Goal: Task Accomplishment & Management: Use online tool/utility

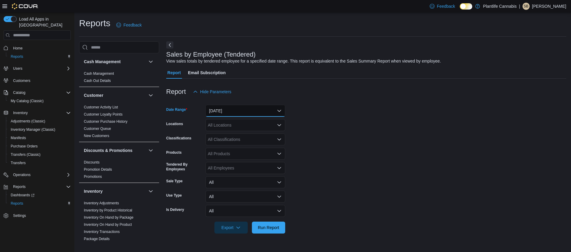
drag, startPoint x: 247, startPoint y: 108, endPoint x: 245, endPoint y: 112, distance: 4.8
click at [248, 108] on button "[DATE]" at bounding box center [246, 111] width 80 height 12
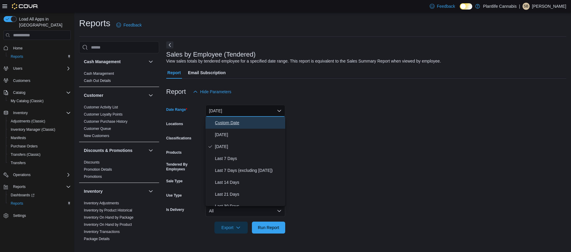
click at [237, 121] on span "Custom Date" at bounding box center [249, 122] width 68 height 7
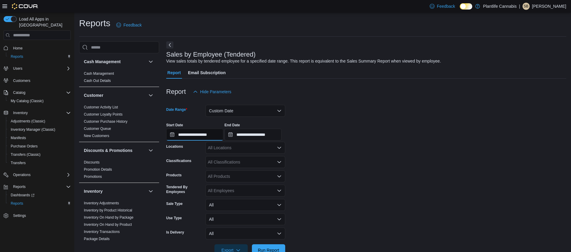
click at [213, 139] on input "**********" at bounding box center [194, 135] width 57 height 12
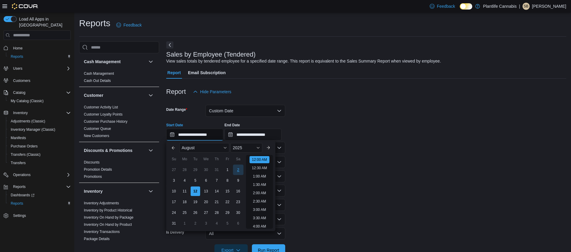
scroll to position [18, 0]
click at [198, 182] on div "5" at bounding box center [195, 180] width 10 height 10
type input "**********"
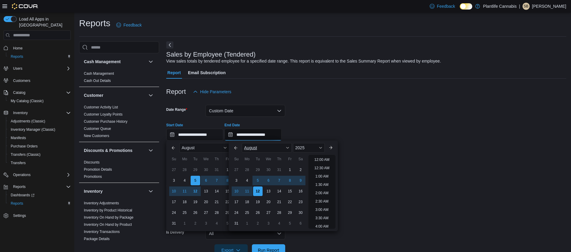
drag, startPoint x: 254, startPoint y: 134, endPoint x: 242, endPoint y: 149, distance: 18.9
click at [254, 134] on input "**********" at bounding box center [253, 135] width 57 height 12
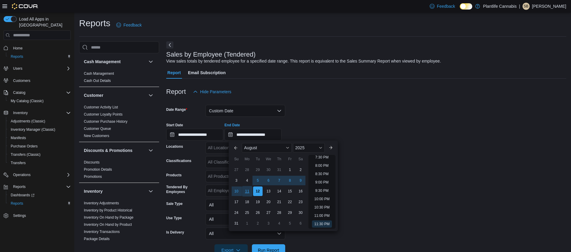
click at [249, 191] on div "11" at bounding box center [247, 191] width 10 height 10
type input "**********"
drag, startPoint x: 407, startPoint y: 180, endPoint x: 298, endPoint y: 170, distance: 109.9
click at [383, 179] on form "**********" at bounding box center [366, 177] width 400 height 158
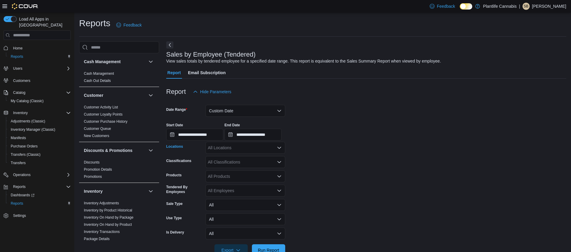
click at [237, 149] on div "All Locations" at bounding box center [246, 148] width 80 height 12
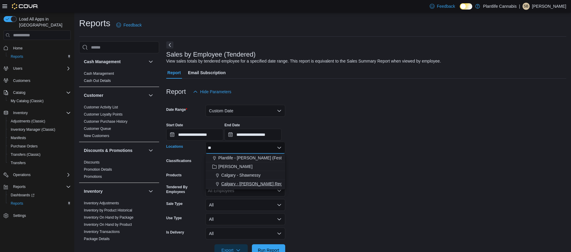
type input "**"
drag, startPoint x: 258, startPoint y: 181, endPoint x: 397, endPoint y: 183, distance: 139.2
click at [258, 181] on span "Calgary - [PERSON_NAME] Regional" at bounding box center [256, 184] width 70 height 6
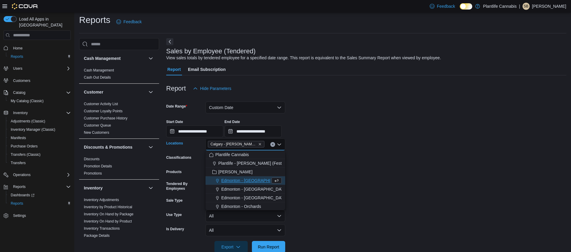
scroll to position [16, 0]
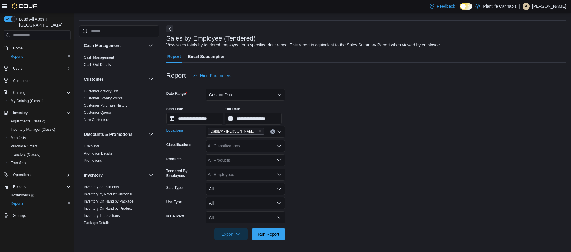
click at [268, 241] on div at bounding box center [366, 243] width 400 height 7
click at [269, 237] on span "Run Report" at bounding box center [269, 234] width 26 height 12
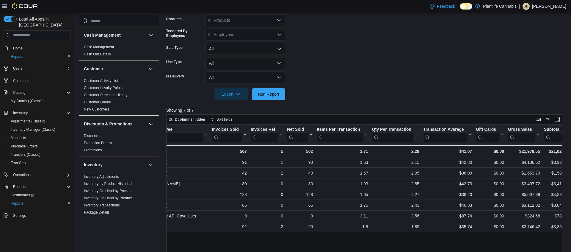
scroll to position [0, 50]
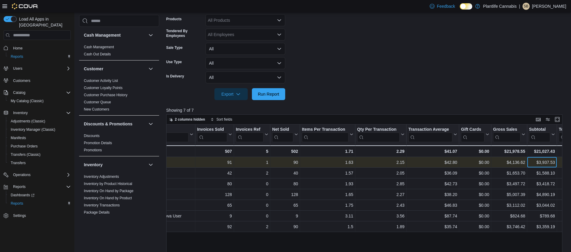
click at [544, 161] on div "$3,937.53" at bounding box center [542, 162] width 26 height 7
copy div "3,937.53"
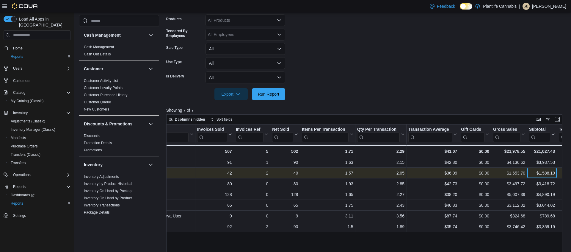
click at [539, 173] on div "$1,588.10" at bounding box center [542, 172] width 26 height 7
copy div "1,588.10"
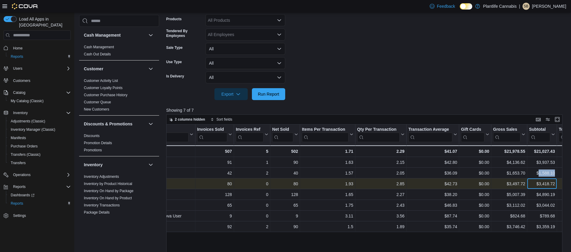
click at [545, 181] on div "$3,418.72" at bounding box center [542, 183] width 26 height 7
copy div "3,418.72"
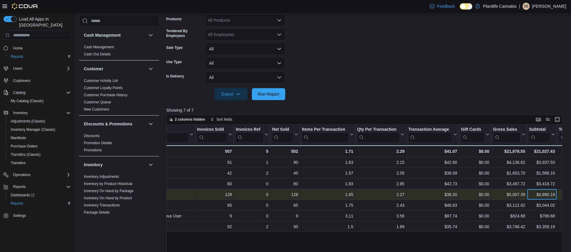
click at [545, 195] on div "$4,890.19" at bounding box center [542, 194] width 26 height 7
copy div "4,890.19"
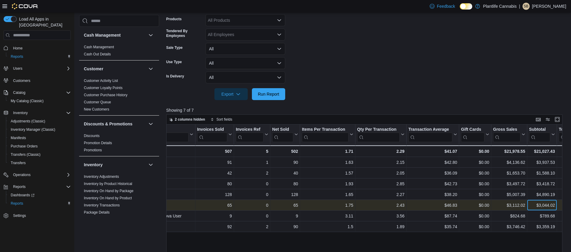
click at [550, 206] on div "$3,044.02" at bounding box center [542, 204] width 26 height 7
copy div "3,044.02"
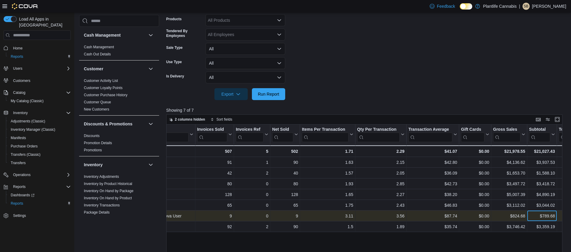
click at [545, 214] on div "$789.68" at bounding box center [542, 215] width 26 height 7
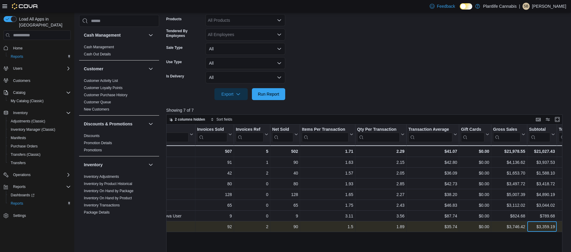
click at [552, 226] on div "$3,359.19" at bounding box center [542, 226] width 26 height 7
click at [552, 227] on div "$3,359.19" at bounding box center [542, 226] width 26 height 7
copy div "3,359.19"
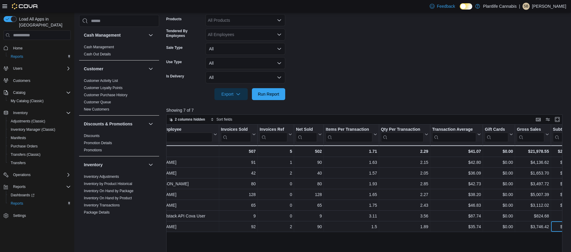
scroll to position [0, 35]
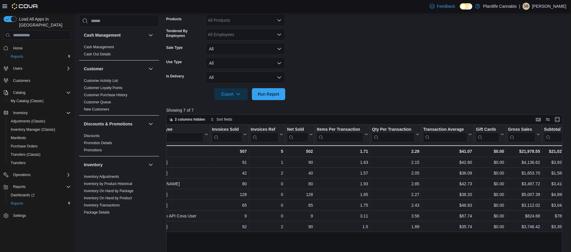
click at [225, 22] on div "All Products" at bounding box center [246, 20] width 80 height 12
type input "**"
drag, startPoint x: 326, startPoint y: 30, endPoint x: 260, endPoint y: 30, distance: 66.0
click at [315, 32] on form "**********" at bounding box center [366, 21] width 400 height 158
click at [236, 33] on div "All Employees" at bounding box center [246, 35] width 80 height 12
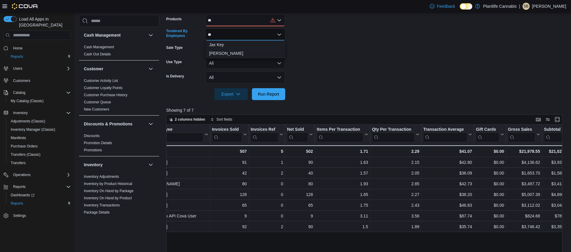
type input "*"
drag, startPoint x: 257, startPoint y: 21, endPoint x: 297, endPoint y: 38, distance: 43.2
click at [257, 21] on div "**" at bounding box center [246, 20] width 80 height 12
type input "*"
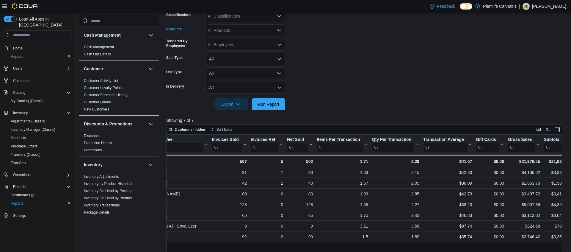
scroll to position [145, 0]
click at [246, 18] on div "All Classifications" at bounding box center [246, 17] width 80 height 12
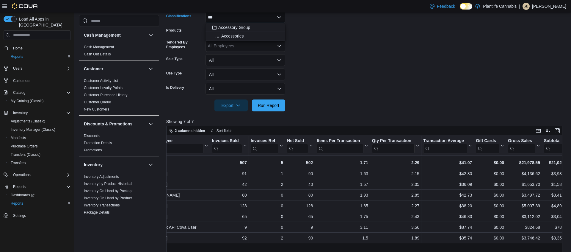
type input "***"
drag, startPoint x: 242, startPoint y: 23, endPoint x: 245, endPoint y: 26, distance: 4.4
click at [242, 23] on body "Feedback Dark Mode Plantlife Cannabis | SB [PERSON_NAME] Load All Apps in New H…" at bounding box center [285, 93] width 571 height 476
click at [247, 27] on span "Accessory Group" at bounding box center [234, 27] width 32 height 6
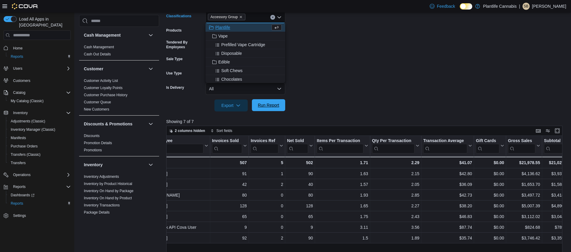
click at [273, 104] on span "Run Report" at bounding box center [268, 105] width 21 height 6
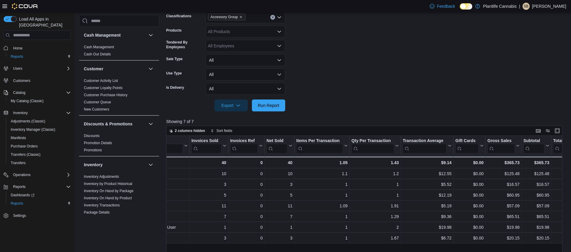
scroll to position [0, 57]
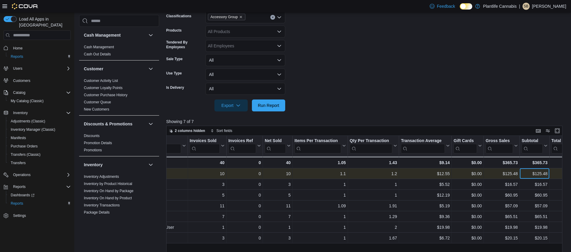
click at [543, 173] on div "$125.48" at bounding box center [535, 173] width 26 height 7
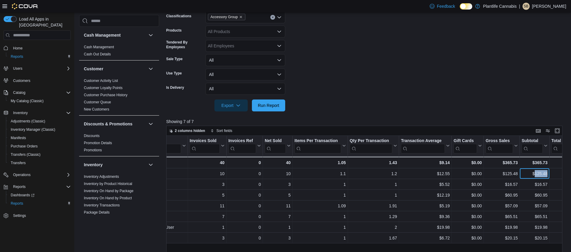
copy div "125.48"
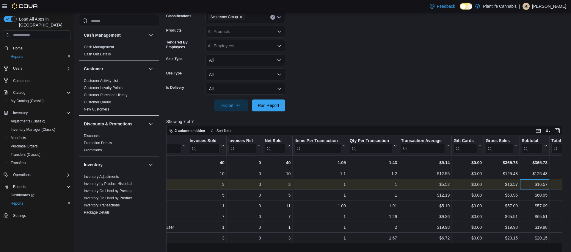
click at [542, 185] on div "$16.57" at bounding box center [535, 184] width 26 height 7
copy div "16.57"
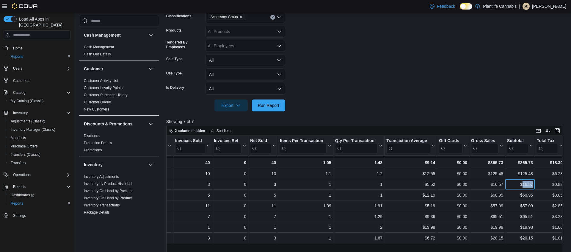
scroll to position [0, 71]
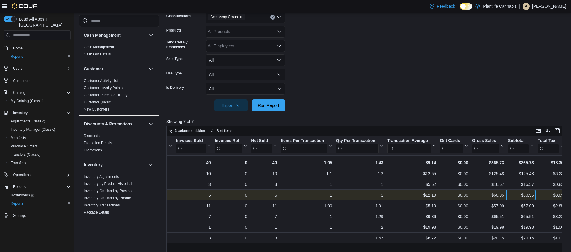
click at [525, 198] on div "$60.95" at bounding box center [521, 194] width 26 height 7
copy div "60.95"
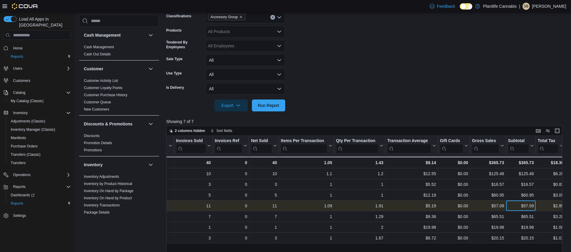
click at [527, 207] on div "$57.09" at bounding box center [521, 205] width 26 height 7
copy div "57.09"
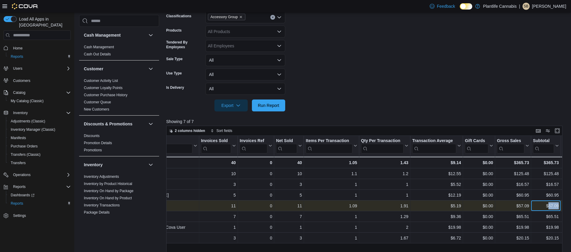
scroll to position [0, 73]
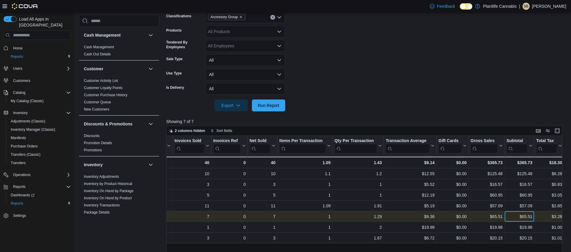
click at [525, 219] on div "$65.51" at bounding box center [520, 216] width 26 height 7
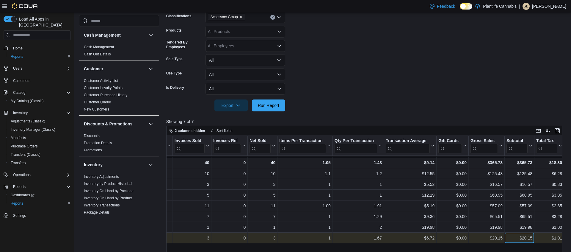
click at [526, 236] on div "$20.15" at bounding box center [520, 237] width 26 height 7
click at [527, 237] on div "$20.15" at bounding box center [520, 237] width 26 height 7
click at [528, 238] on div "$20.15" at bounding box center [520, 237] width 26 height 7
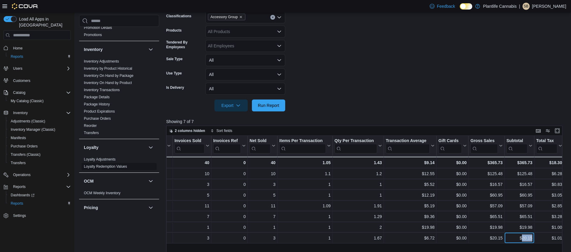
scroll to position [116, 0]
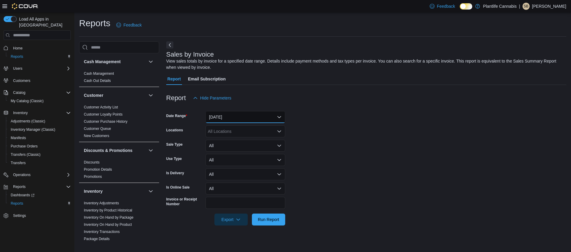
click at [250, 114] on button "[DATE]" at bounding box center [246, 117] width 80 height 12
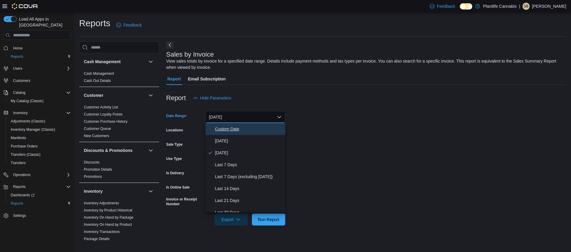
click at [233, 129] on span "Custom Date" at bounding box center [249, 128] width 68 height 7
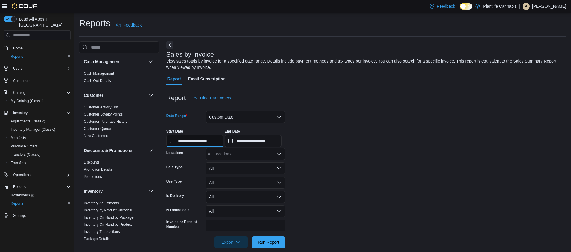
drag, startPoint x: 216, startPoint y: 141, endPoint x: 220, endPoint y: 145, distance: 5.7
click at [216, 141] on input "**********" at bounding box center [194, 141] width 57 height 12
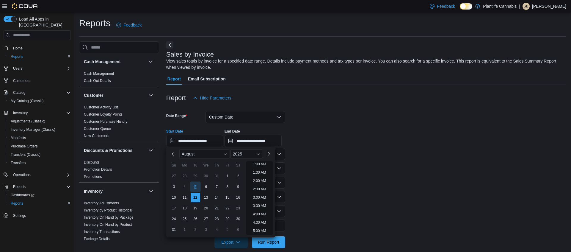
click at [196, 185] on div "5" at bounding box center [195, 186] width 10 height 10
type input "**********"
drag, startPoint x: 273, startPoint y: 142, endPoint x: 269, endPoint y: 145, distance: 5.1
click at [273, 142] on input "**********" at bounding box center [253, 141] width 57 height 12
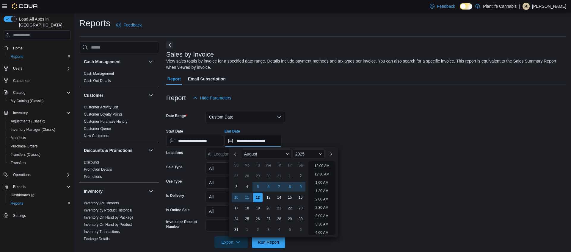
scroll to position [327, 0]
click at [248, 194] on div "11" at bounding box center [247, 197] width 10 height 10
type input "**********"
click at [392, 175] on form "**********" at bounding box center [366, 176] width 400 height 144
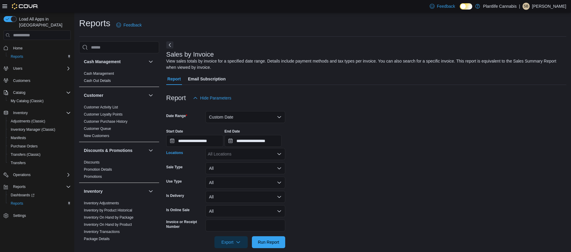
click at [252, 153] on div "All Locations" at bounding box center [246, 154] width 80 height 12
type input "***"
drag, startPoint x: 271, startPoint y: 171, endPoint x: 314, endPoint y: 175, distance: 43.6
click at [271, 171] on span "Calgary - [PERSON_NAME] Regional" at bounding box center [256, 173] width 70 height 6
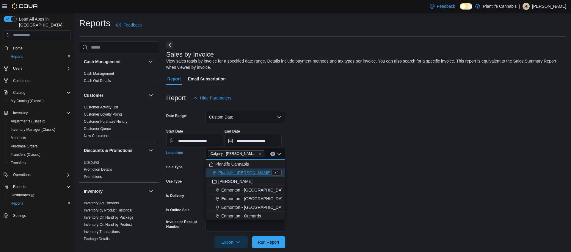
drag, startPoint x: 324, startPoint y: 178, endPoint x: 311, endPoint y: 189, distance: 16.9
click at [324, 178] on form "**********" at bounding box center [366, 176] width 400 height 144
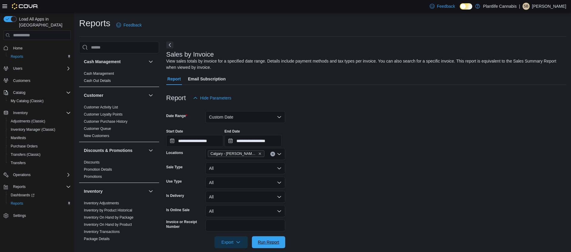
drag, startPoint x: 268, startPoint y: 242, endPoint x: 282, endPoint y: 214, distance: 31.5
click at [268, 242] on span "Run Report" at bounding box center [268, 242] width 21 height 6
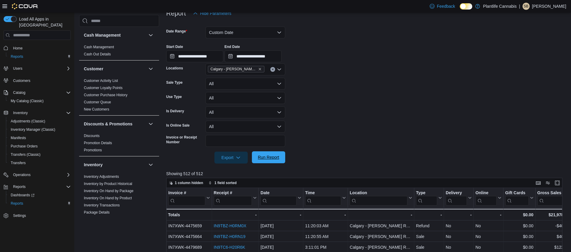
scroll to position [86, 0]
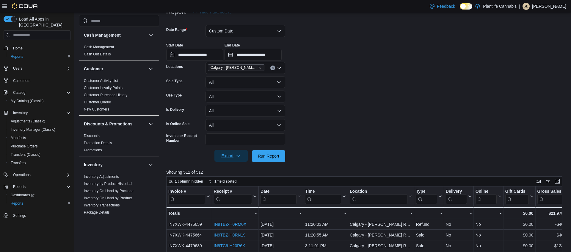
drag, startPoint x: 241, startPoint y: 156, endPoint x: 241, endPoint y: 161, distance: 5.7
click at [241, 156] on span "Export" at bounding box center [231, 156] width 26 height 12
click at [234, 168] on span "Export to Excel" at bounding box center [231, 167] width 27 height 5
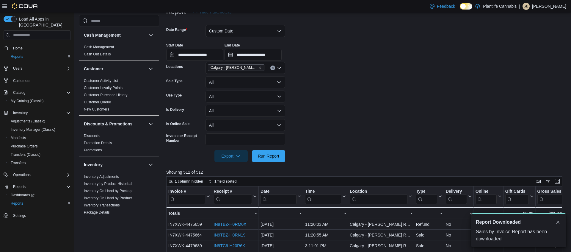
scroll to position [0, 0]
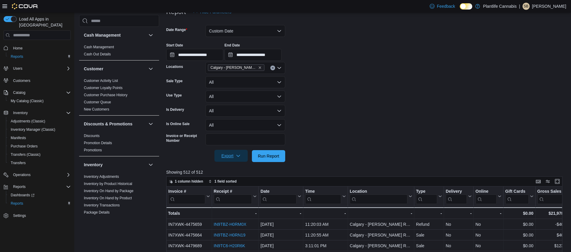
drag, startPoint x: 231, startPoint y: 155, endPoint x: 232, endPoint y: 159, distance: 4.4
click at [231, 155] on span "Export" at bounding box center [231, 156] width 26 height 12
click at [230, 169] on span "Export to Excel" at bounding box center [231, 167] width 27 height 5
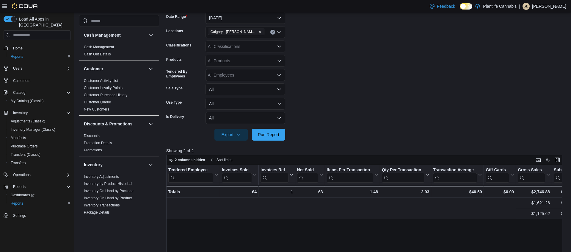
scroll to position [0, 390]
